Goal: Task Accomplishment & Management: Manage account settings

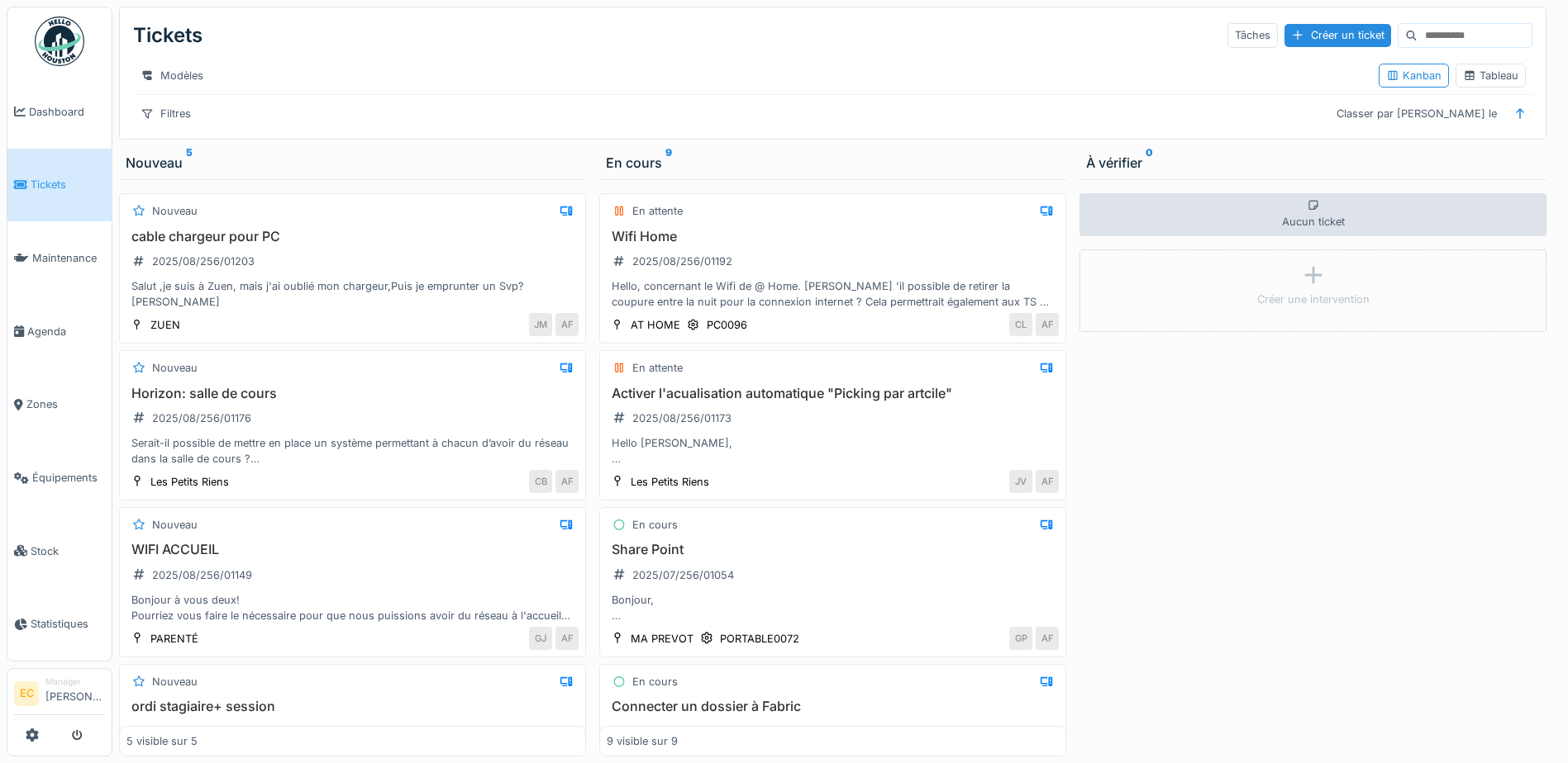
click at [53, 177] on span "Tickets" at bounding box center [68, 184] width 75 height 15
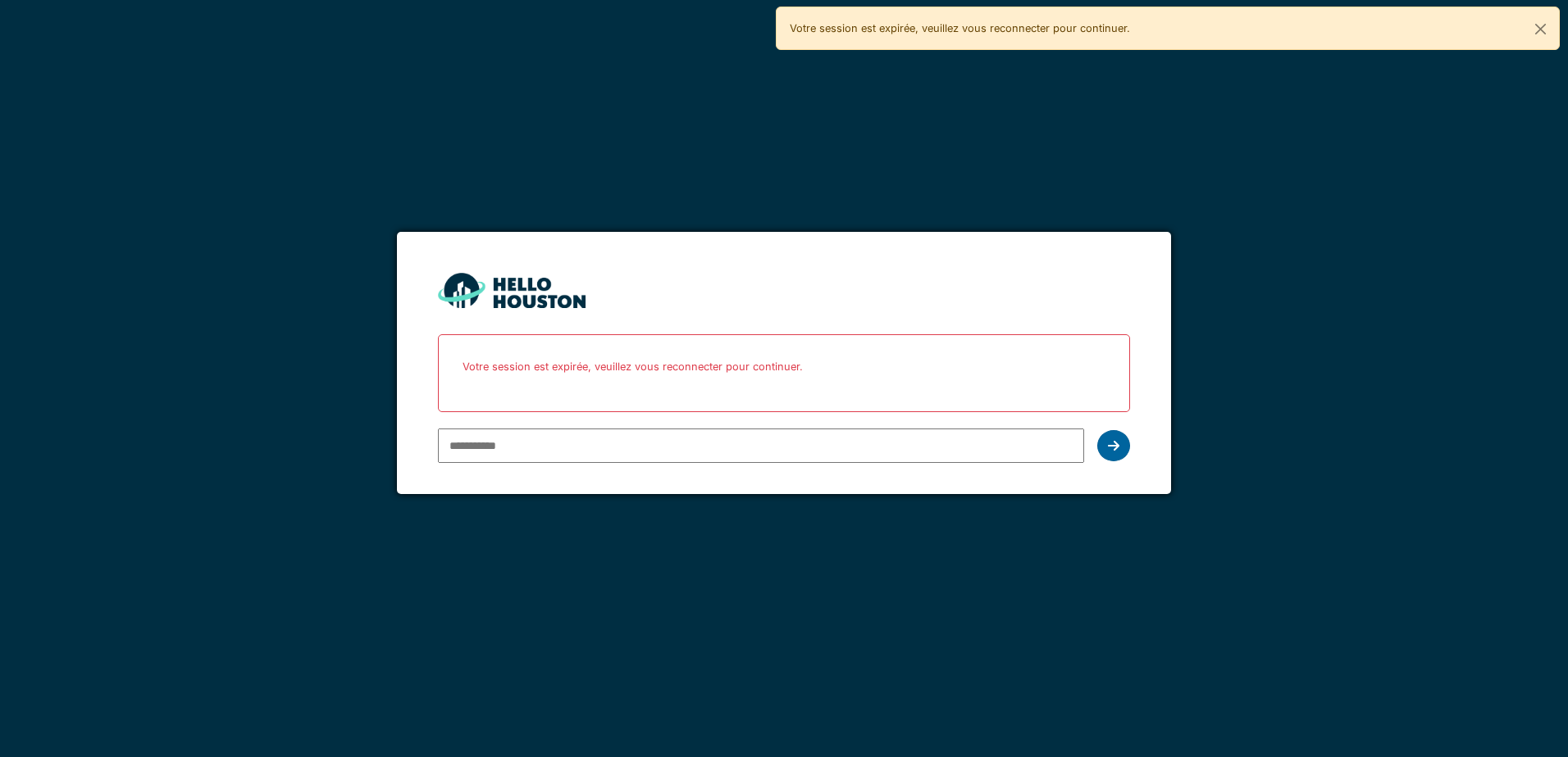
type input "**********"
click at [1128, 452] on div at bounding box center [1113, 445] width 33 height 31
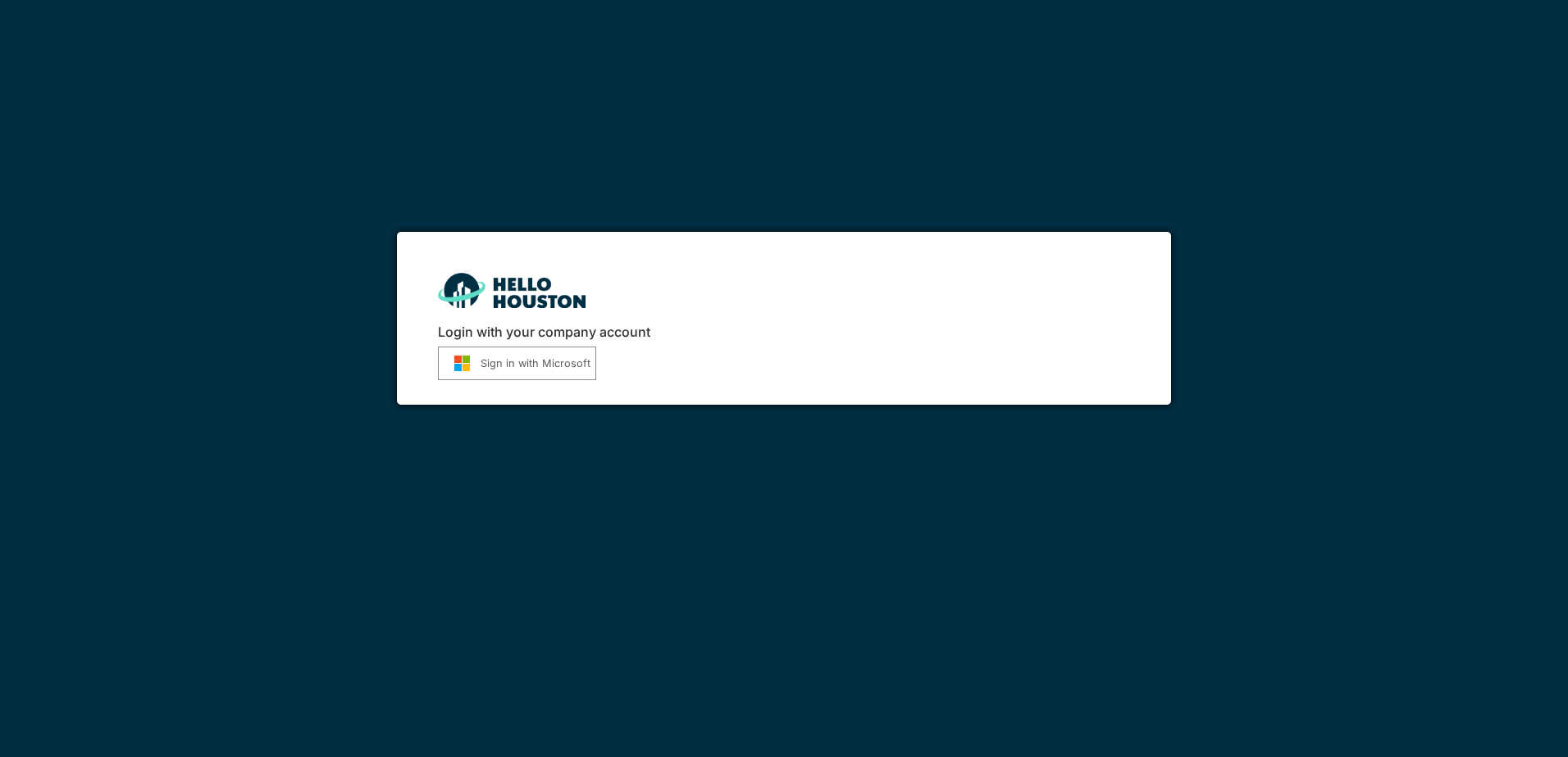
click at [577, 365] on button "Sign in with Microsoft" at bounding box center [517, 364] width 158 height 34
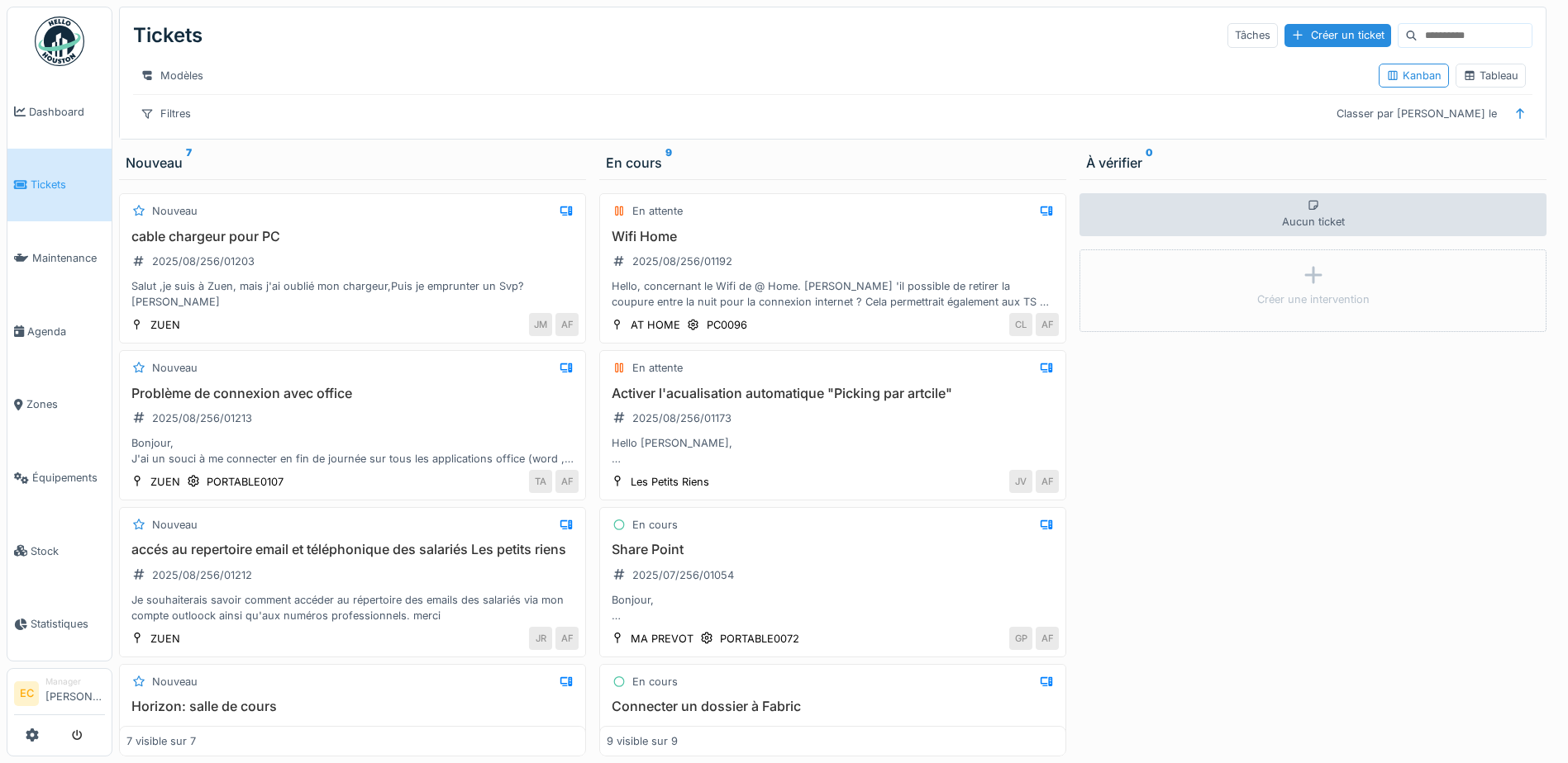
click at [47, 198] on link "Tickets" at bounding box center [59, 185] width 104 height 74
click at [1229, 620] on div "Aucun ticket Créer une intervention" at bounding box center [1312, 468] width 467 height 577
click at [326, 422] on div "Problème de connexion avec office 2025/08/256/01213 Bonjour, J'ai un souci à me…" at bounding box center [352, 427] width 452 height 81
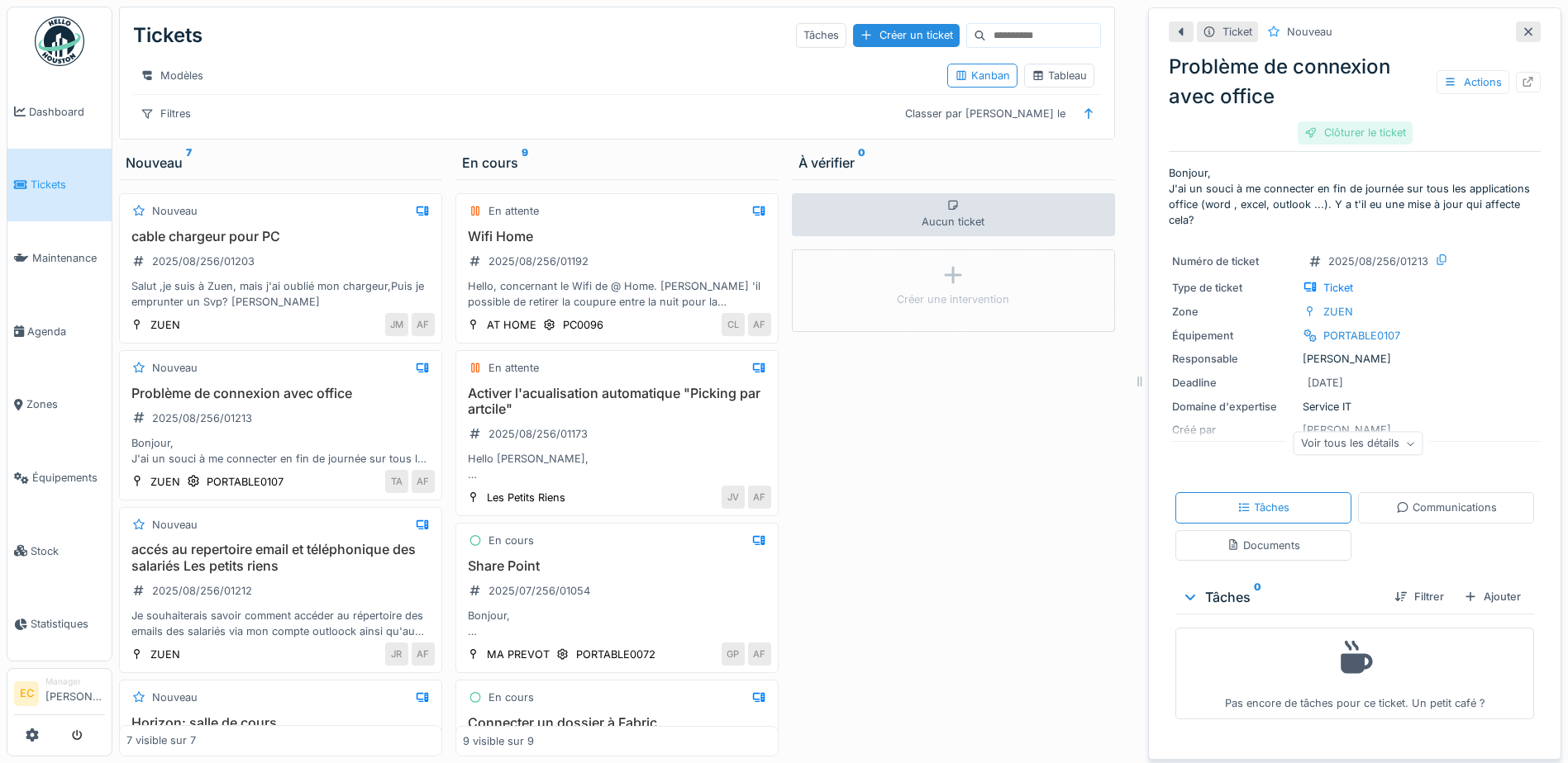
click at [1346, 131] on div "Clôturer le ticket" at bounding box center [1354, 132] width 115 height 22
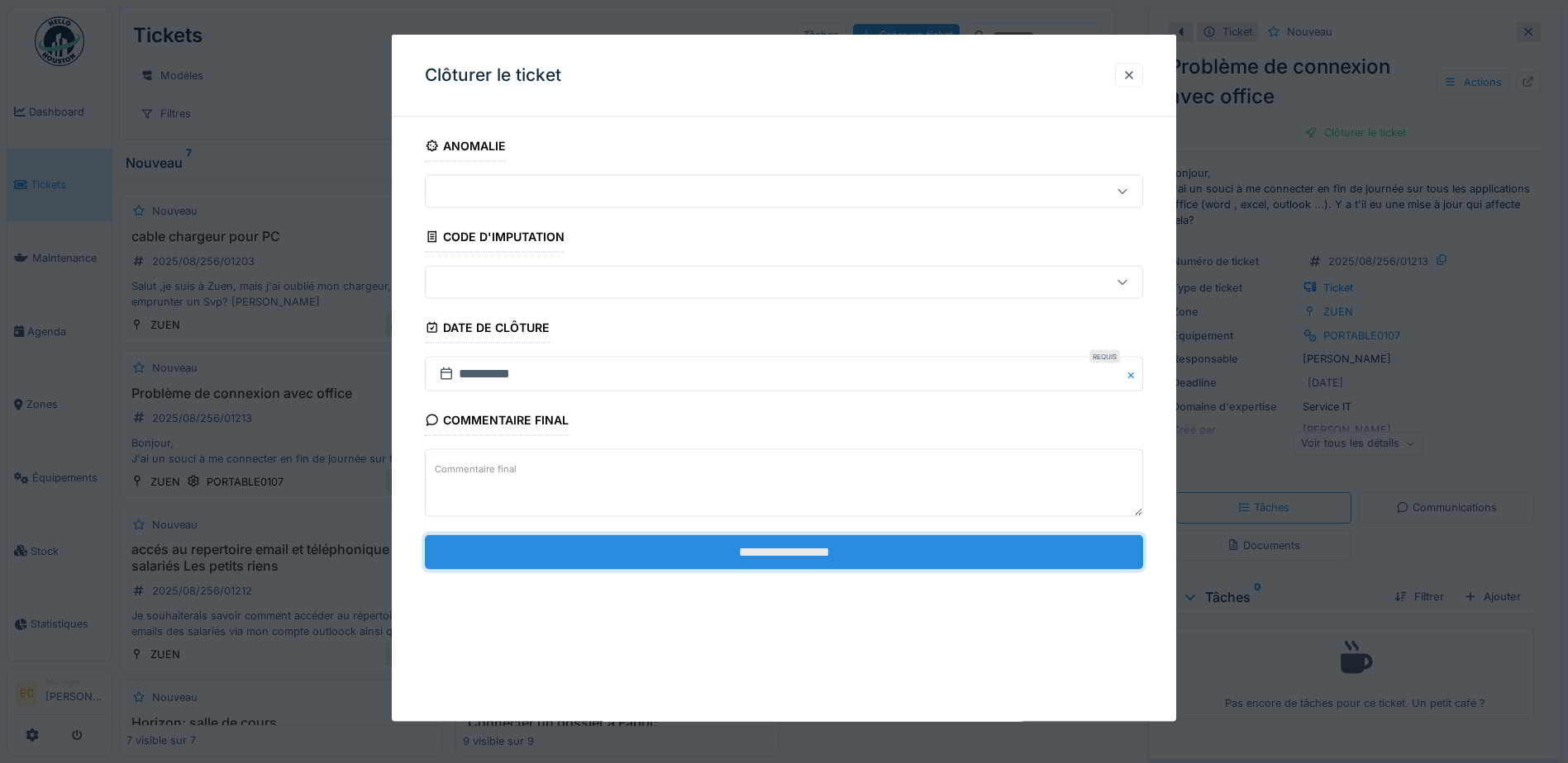
click at [769, 544] on input "**********" at bounding box center [784, 552] width 718 height 35
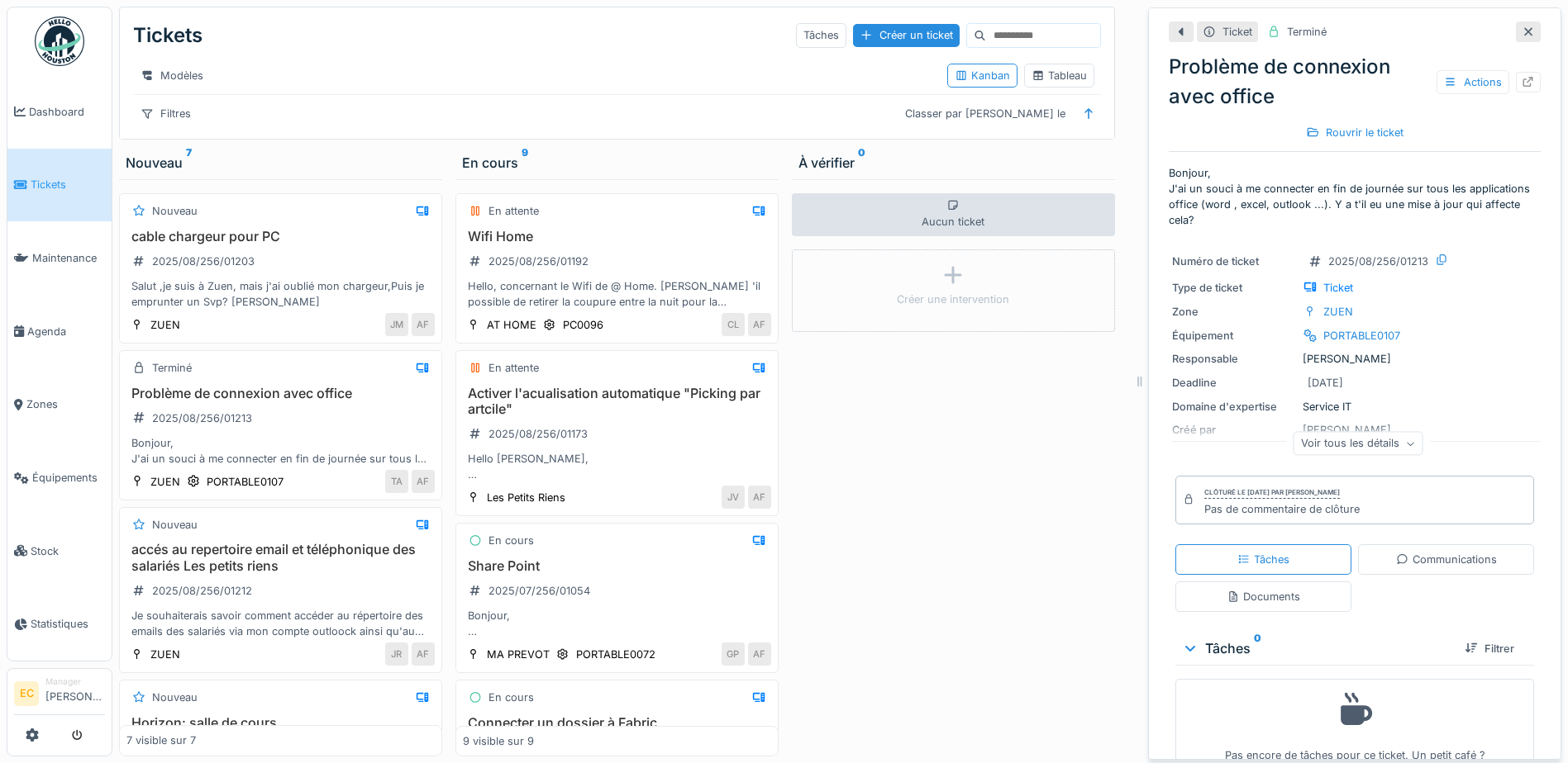
click at [1521, 33] on icon at bounding box center [1528, 31] width 14 height 11
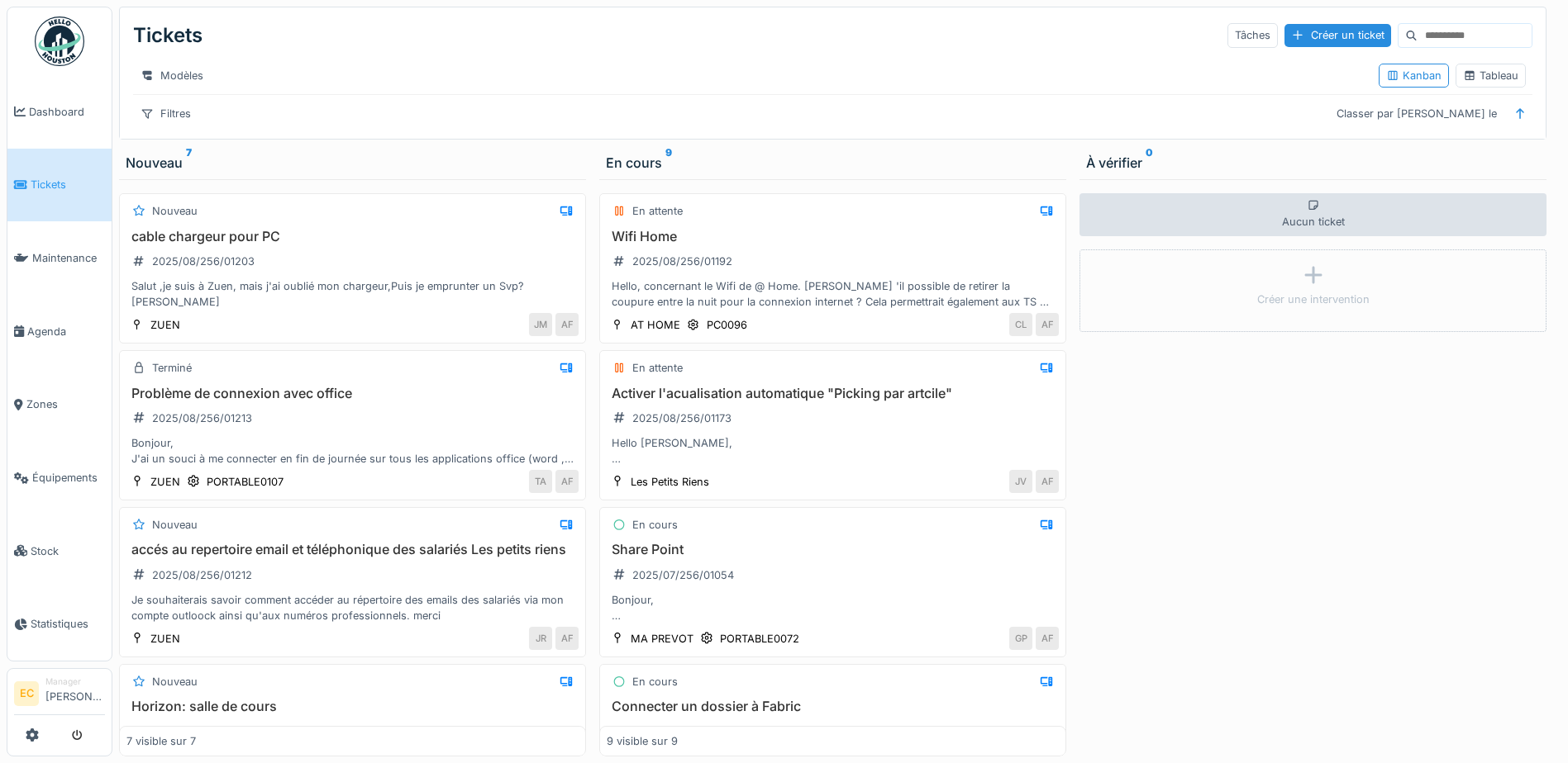
click at [579, 80] on div "Modèles" at bounding box center [749, 76] width 1232 height 24
click at [1227, 456] on div "Aucun ticket Créer une intervention" at bounding box center [1312, 468] width 467 height 577
click at [44, 179] on span "Tickets" at bounding box center [68, 184] width 75 height 15
